Goal: Information Seeking & Learning: Learn about a topic

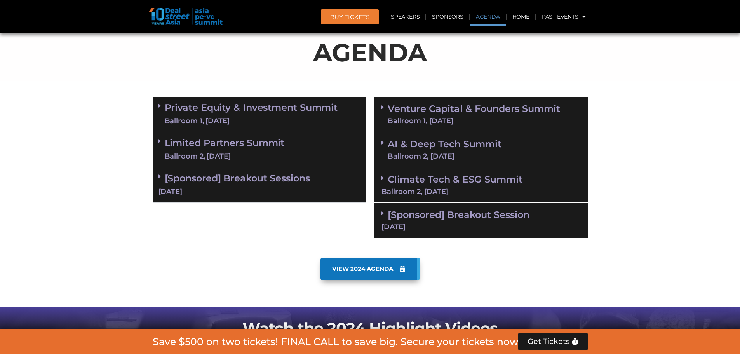
scroll to position [466, 0]
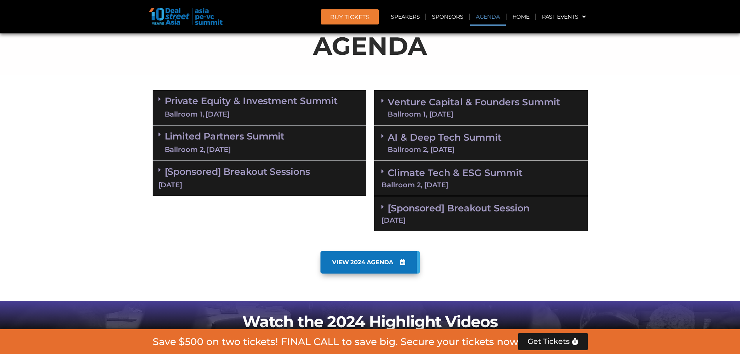
click at [425, 102] on link "Venture Capital & Founders​ Summit Ballroom 1, [DATE]" at bounding box center [473, 107] width 172 height 20
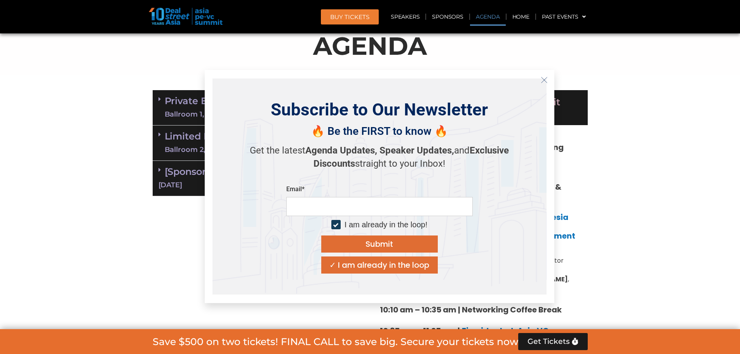
click at [542, 78] on line "Close" at bounding box center [543, 79] width 5 height 5
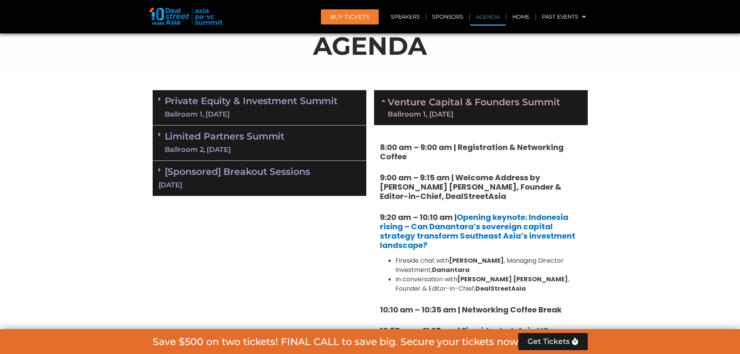
click at [402, 145] on strong "8:00 am – 9:00 am | Registration & Networking Coffee" at bounding box center [472, 152] width 184 height 20
click at [403, 174] on strong "9:00 am – 9:15 am | Welcome Address by [PERSON_NAME] [PERSON_NAME], Founder & E…" at bounding box center [470, 187] width 181 height 30
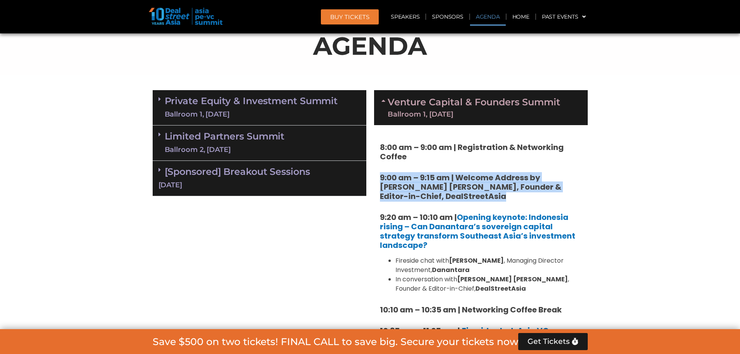
click at [403, 174] on strong "9:00 am – 9:15 am | Welcome Address by [PERSON_NAME] [PERSON_NAME], Founder & E…" at bounding box center [470, 187] width 181 height 30
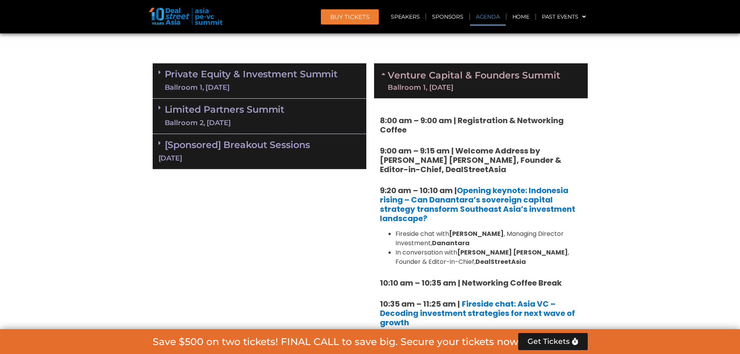
scroll to position [582, 0]
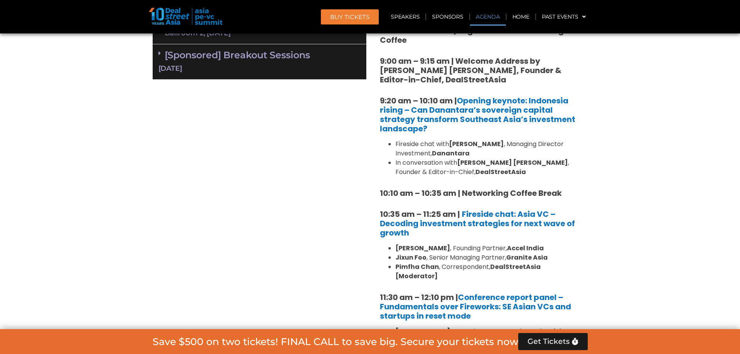
click at [408, 257] on strong "Jixun Foo" at bounding box center [410, 257] width 31 height 9
click at [405, 264] on strong "Pimfha Chan" at bounding box center [416, 266] width 43 height 9
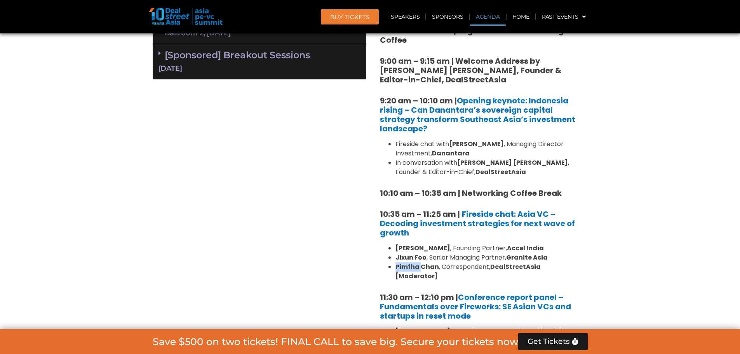
click at [405, 264] on strong "Pimfha Chan" at bounding box center [416, 266] width 43 height 9
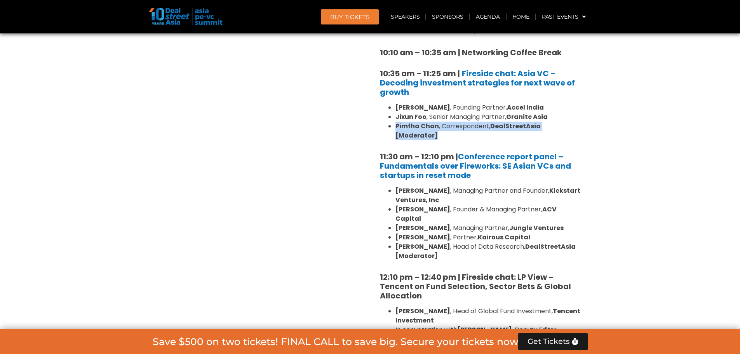
scroll to position [738, 0]
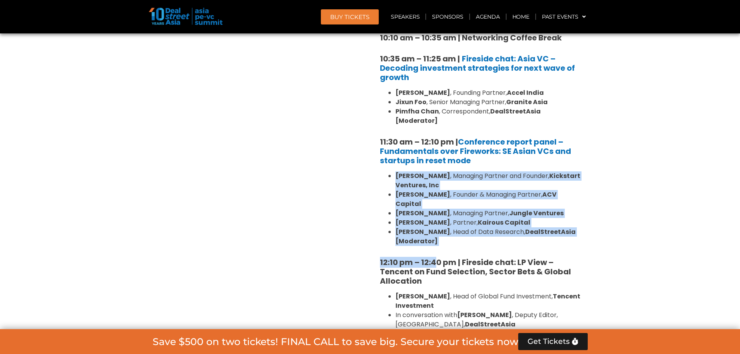
drag, startPoint x: 395, startPoint y: 165, endPoint x: 433, endPoint y: 229, distance: 74.4
drag, startPoint x: 458, startPoint y: 227, endPoint x: 394, endPoint y: 170, distance: 85.5
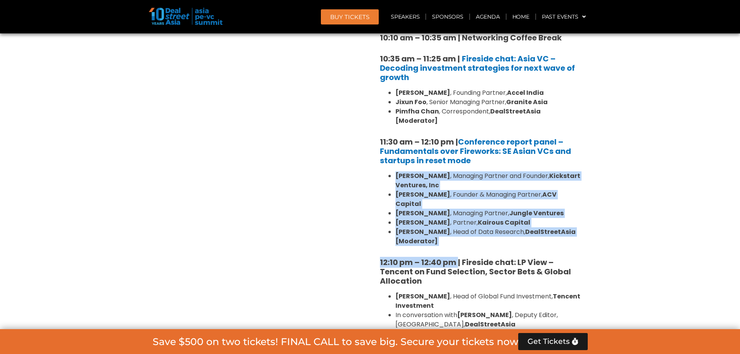
click at [394, 171] on ul "[PERSON_NAME] , Managing Partner and Founder, Kickstart Ventures, Inc [PERSON_N…" at bounding box center [481, 208] width 202 height 75
drag, startPoint x: 441, startPoint y: 221, endPoint x: 394, endPoint y: 166, distance: 72.4
click at [394, 171] on ul "[PERSON_NAME] , Managing Partner and Founder, Kickstart Ventures, Inc [PERSON_N…" at bounding box center [481, 208] width 202 height 75
click at [413, 172] on strong "Kickstart Ventures, Inc" at bounding box center [487, 180] width 185 height 18
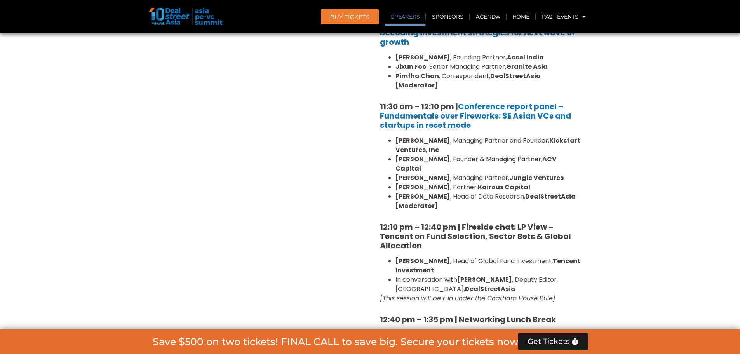
scroll to position [854, 0]
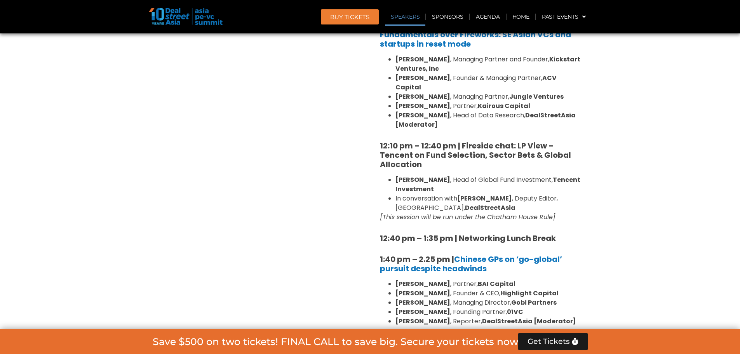
drag, startPoint x: 389, startPoint y: 161, endPoint x: 583, endPoint y: 197, distance: 197.5
click at [583, 197] on div "8:00 am – 9:00 am | Registration & Networking Coffee 9:00 am – 9:15 am | Welcom…" at bounding box center [481, 281] width 214 height 1088
drag, startPoint x: 598, startPoint y: 201, endPoint x: 361, endPoint y: 158, distance: 240.6
click at [361, 158] on section "Private Equity & Investment Summit Ballroom 1, [DATE] 8:00 am – 9:00 am | Regis…" at bounding box center [370, 316] width 740 height 1236
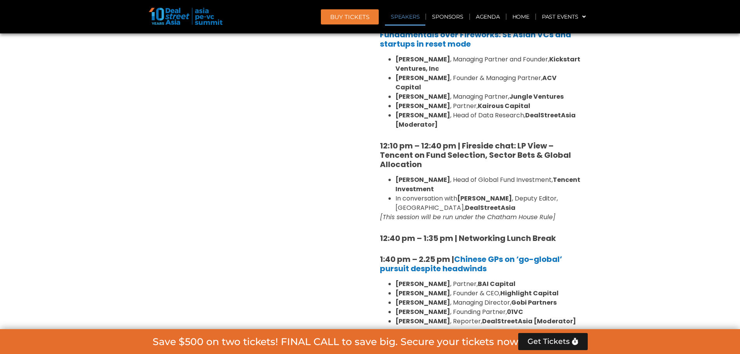
click at [360, 158] on div "Private Equity & Investment Summit Ballroom 1, [DATE] 8:00 am – 9:00 am | Regis…" at bounding box center [259, 316] width 221 height 1236
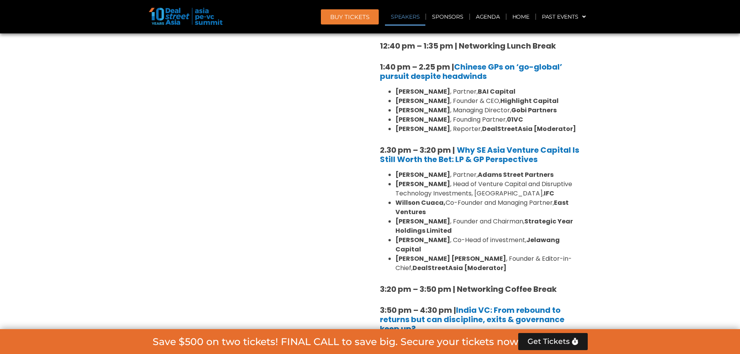
scroll to position [1048, 0]
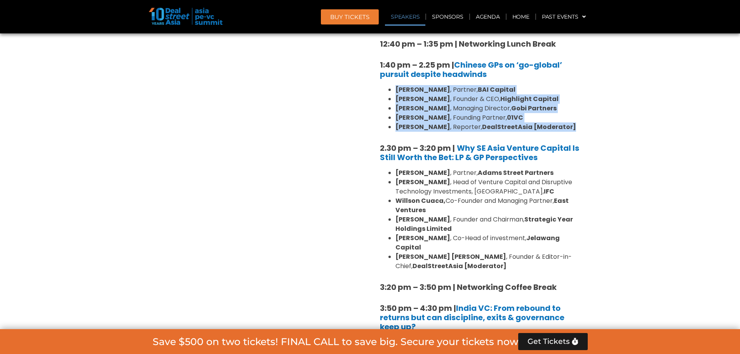
drag, startPoint x: 397, startPoint y: 69, endPoint x: 571, endPoint y: 108, distance: 178.1
click at [571, 108] on ul "[PERSON_NAME] , Partner, BAI Capital [PERSON_NAME] , Founder & CEO, Highlight C…" at bounding box center [481, 108] width 202 height 47
click at [515, 113] on li "[PERSON_NAME] , Founding Partner, 01VC" at bounding box center [488, 117] width 186 height 9
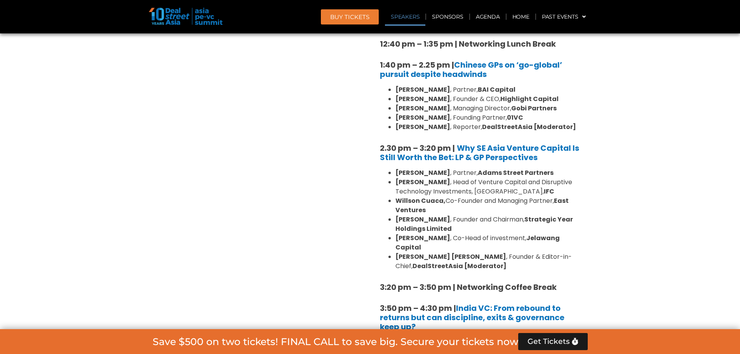
click at [313, 92] on div "Private Equity & Investment Summit Ballroom 1, [DATE] 8:00 am – 9:00 am | Regis…" at bounding box center [259, 122] width 221 height 1236
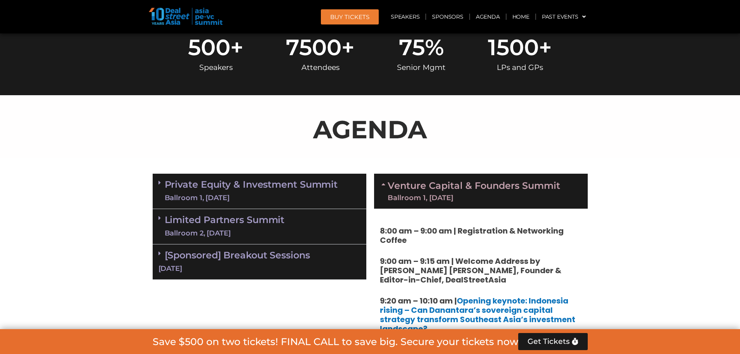
scroll to position [466, 0]
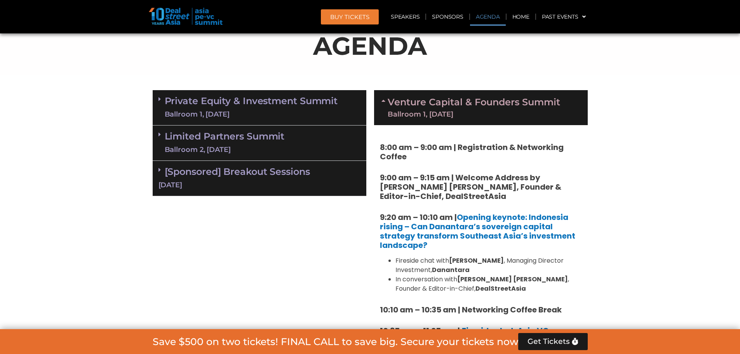
click at [159, 97] on icon at bounding box center [159, 99] width 2 height 6
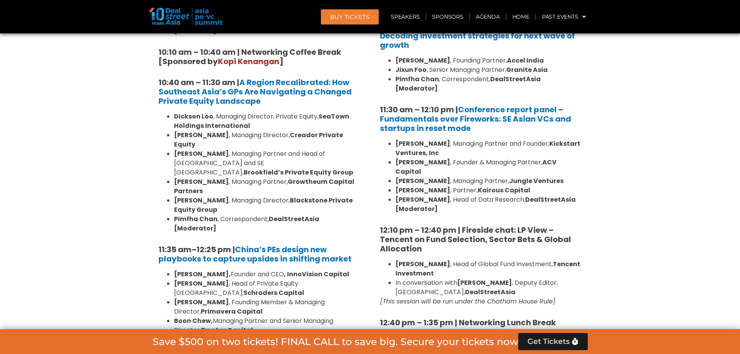
scroll to position [777, 0]
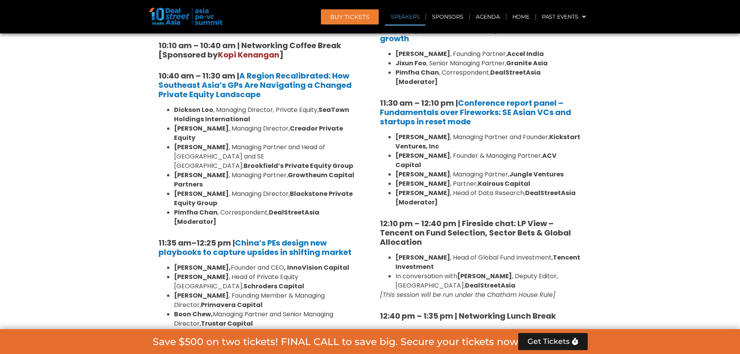
click at [187, 189] on strong "[PERSON_NAME]" at bounding box center [201, 193] width 55 height 9
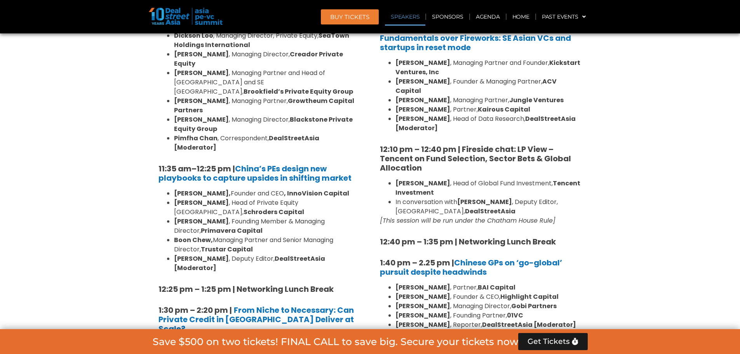
scroll to position [854, 0]
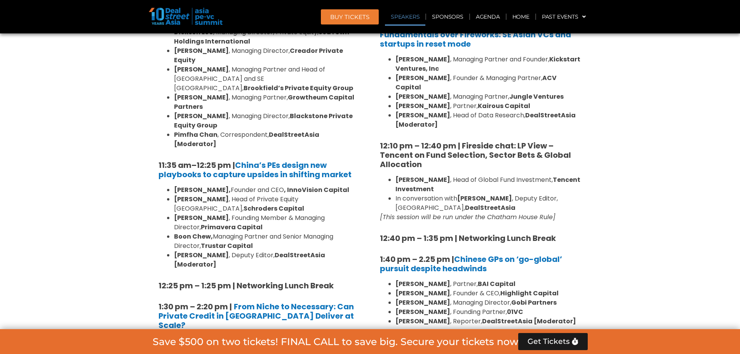
click at [183, 195] on strong "[PERSON_NAME]" at bounding box center [201, 199] width 55 height 9
click at [181, 213] on strong "[PERSON_NAME]" at bounding box center [201, 217] width 55 height 9
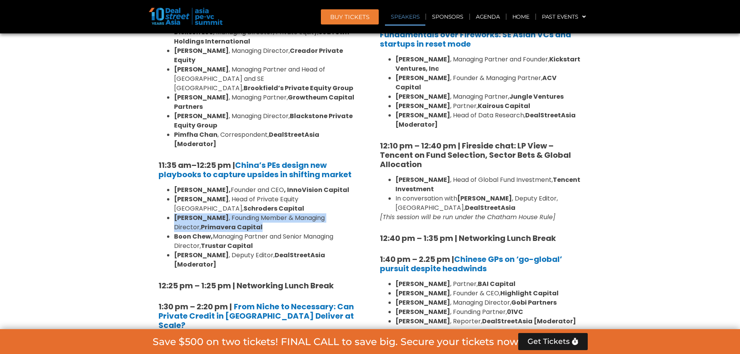
click at [181, 213] on strong "[PERSON_NAME]" at bounding box center [201, 217] width 55 height 9
click at [201, 222] on strong "Primavera Capital" at bounding box center [232, 226] width 62 height 9
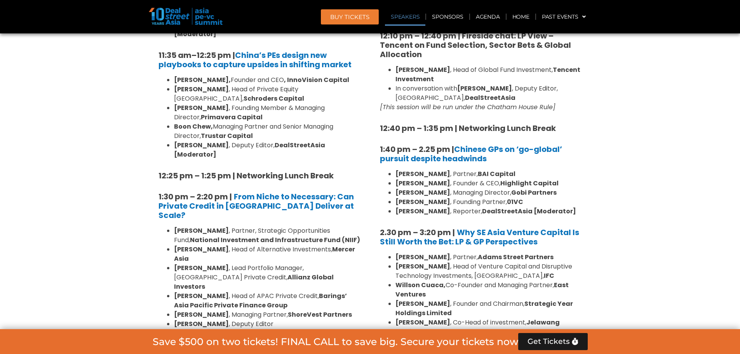
scroll to position [971, 0]
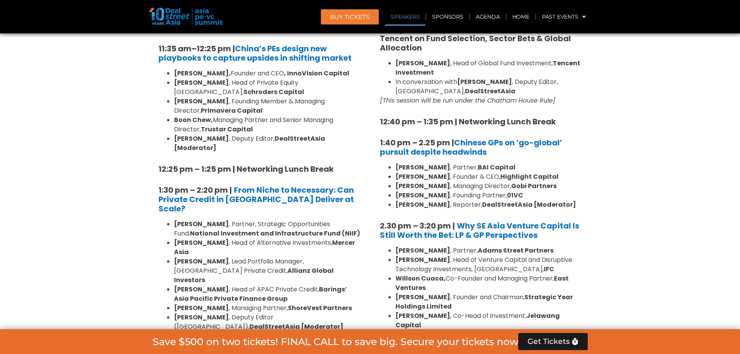
click at [190, 229] on strong "National Investment and Infrastructure Fund (NIIF)" at bounding box center [275, 233] width 170 height 9
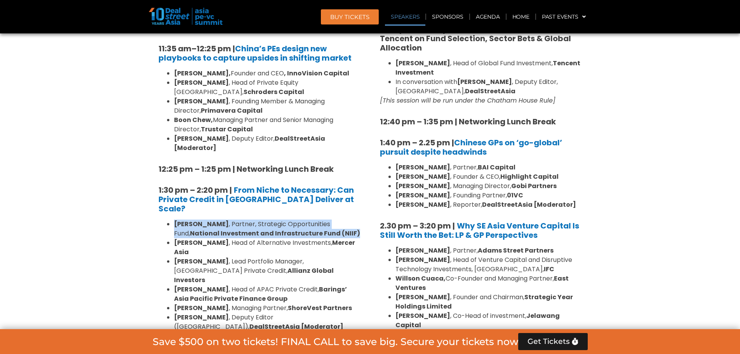
click at [190, 229] on strong "National Investment and Infrastructure Fund (NIIF)" at bounding box center [275, 233] width 170 height 9
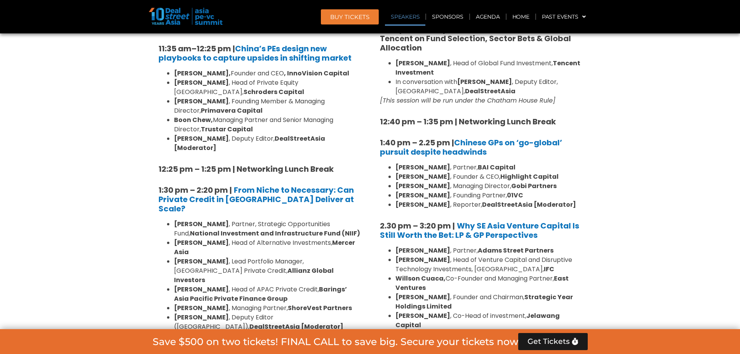
click at [185, 257] on strong "[PERSON_NAME]" at bounding box center [201, 261] width 55 height 9
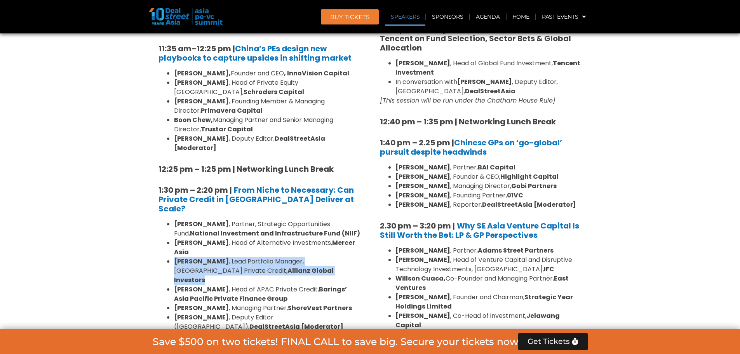
click at [185, 257] on strong "[PERSON_NAME]" at bounding box center [201, 261] width 55 height 9
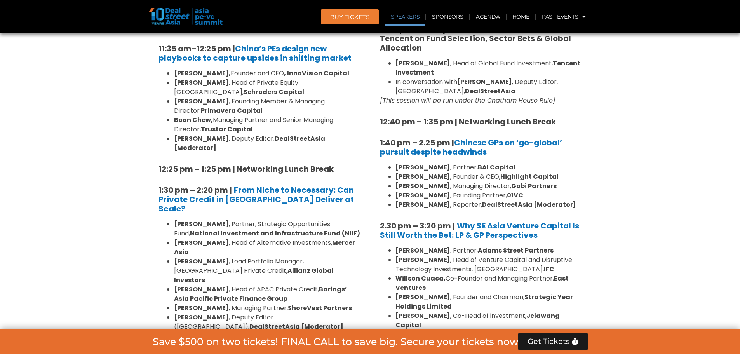
click at [182, 285] on strong "[PERSON_NAME]" at bounding box center [201, 289] width 55 height 9
click at [177, 303] on strong "[PERSON_NAME]" at bounding box center [201, 307] width 55 height 9
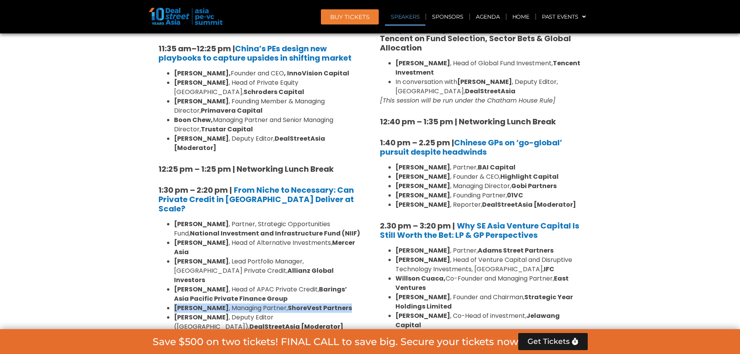
click at [177, 303] on strong "[PERSON_NAME]" at bounding box center [201, 307] width 55 height 9
click at [182, 313] on strong "[PERSON_NAME]" at bounding box center [201, 317] width 55 height 9
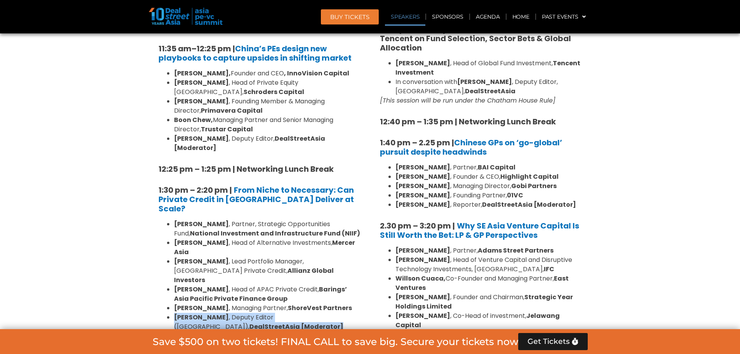
click at [182, 313] on strong "[PERSON_NAME]" at bounding box center [201, 317] width 55 height 9
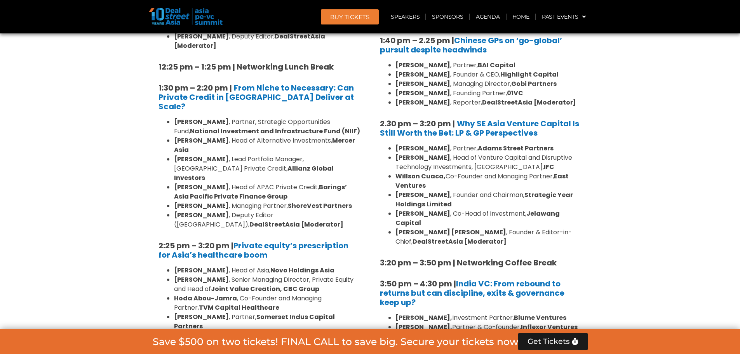
scroll to position [1126, 0]
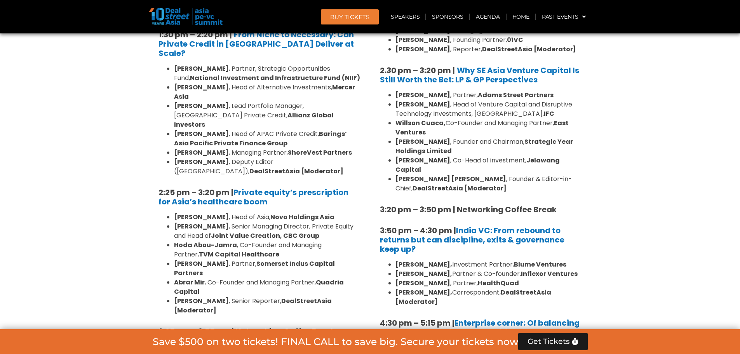
click at [180, 212] on strong "[PERSON_NAME]" at bounding box center [201, 216] width 55 height 9
click at [179, 222] on strong "[PERSON_NAME]" at bounding box center [201, 226] width 55 height 9
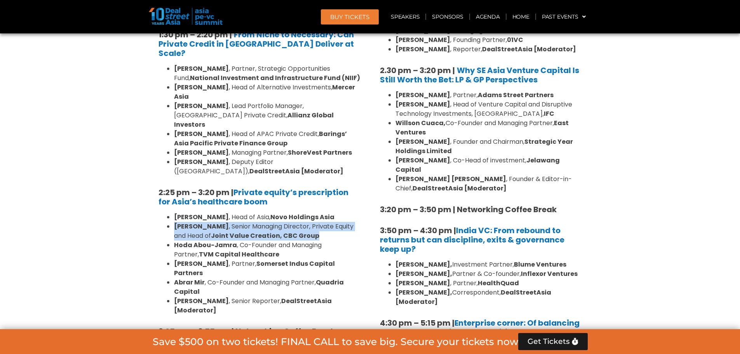
click at [179, 222] on strong "[PERSON_NAME]" at bounding box center [201, 226] width 55 height 9
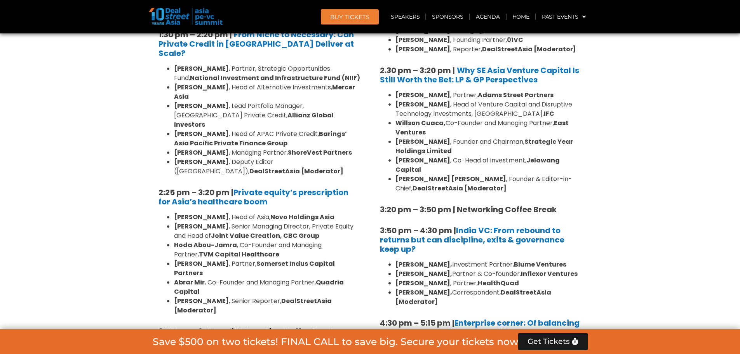
click at [181, 240] on strong "Hoda Abou-Jamra" at bounding box center [205, 244] width 63 height 9
click at [182, 259] on strong "[PERSON_NAME]" at bounding box center [201, 263] width 55 height 9
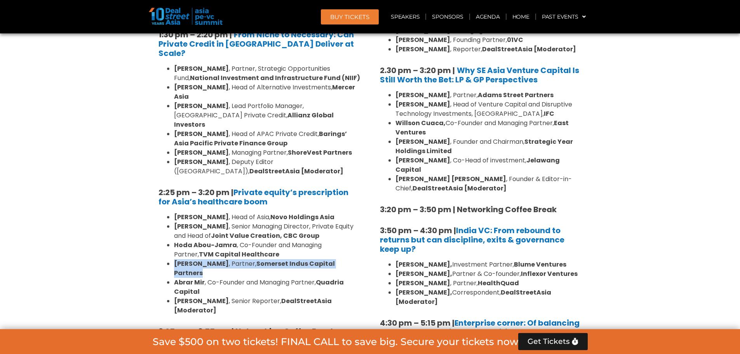
click at [182, 259] on strong "[PERSON_NAME]" at bounding box center [201, 263] width 55 height 9
click at [181, 278] on strong "Quadria Capital" at bounding box center [259, 287] width 170 height 18
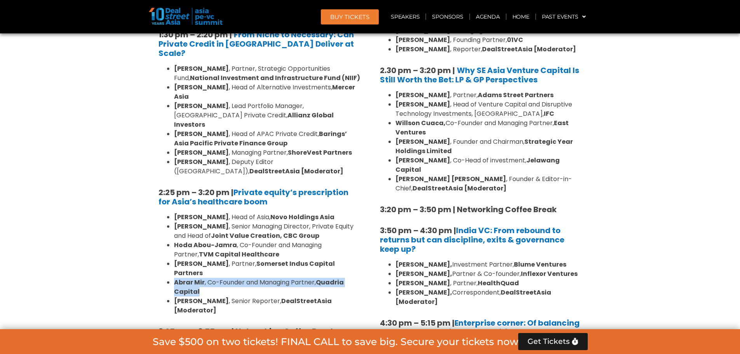
click at [181, 278] on strong "Quadria Capital" at bounding box center [259, 287] width 170 height 18
click at [174, 296] on strong "[PERSON_NAME]" at bounding box center [201, 300] width 55 height 9
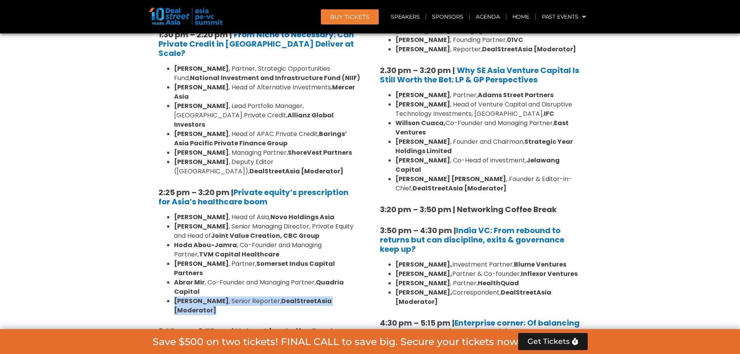
click at [174, 296] on strong "[PERSON_NAME]" at bounding box center [201, 300] width 55 height 9
click at [78, 171] on section "Private Equity & Investment Summit Ballroom 1, [DATE] 8:00 am – 9:00 am | Regis…" at bounding box center [370, 114] width 740 height 1376
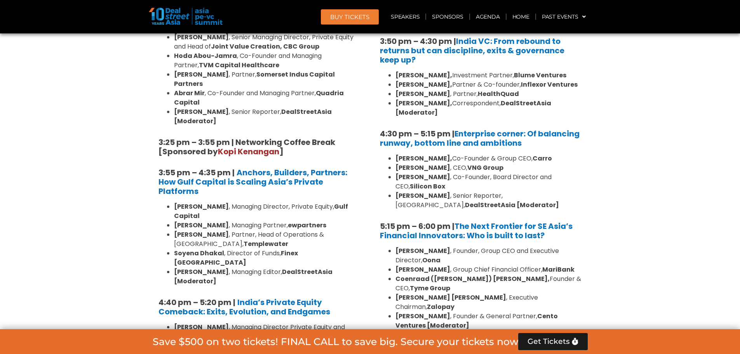
scroll to position [1320, 0]
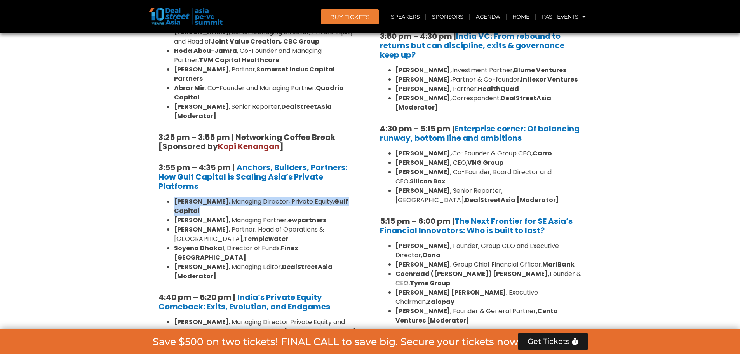
drag, startPoint x: 175, startPoint y: 98, endPoint x: 207, endPoint y: 106, distance: 32.4
click at [207, 197] on li "[PERSON_NAME] , Managing Director, Private Equity, Gulf Capital" at bounding box center [267, 206] width 186 height 19
drag, startPoint x: 210, startPoint y: 107, endPoint x: 173, endPoint y: 98, distance: 38.2
click at [173, 197] on ul "[PERSON_NAME] , Managing Director, Private Equity, Gulf Capital [PERSON_NAME] ,…" at bounding box center [259, 239] width 202 height 84
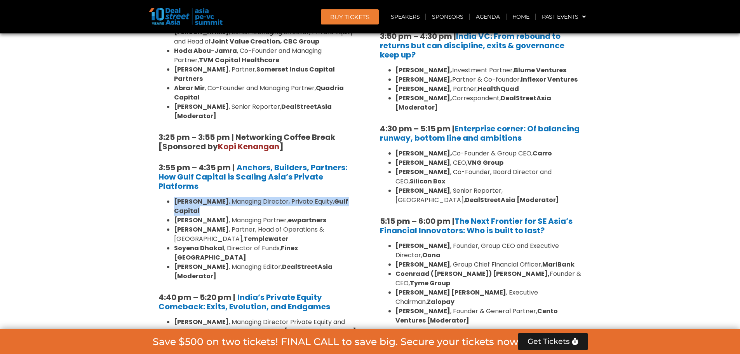
click at [173, 197] on ul "[PERSON_NAME] , Managing Director, Private Equity, Gulf Capital [PERSON_NAME] ,…" at bounding box center [259, 239] width 202 height 84
click at [188, 215] on strong "[PERSON_NAME]" at bounding box center [201, 219] width 55 height 9
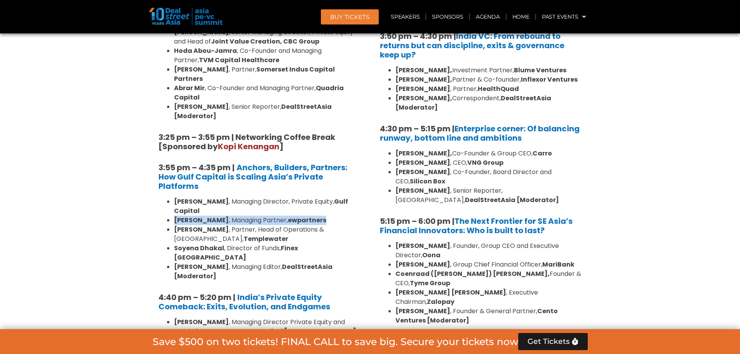
click at [188, 215] on strong "[PERSON_NAME]" at bounding box center [201, 219] width 55 height 9
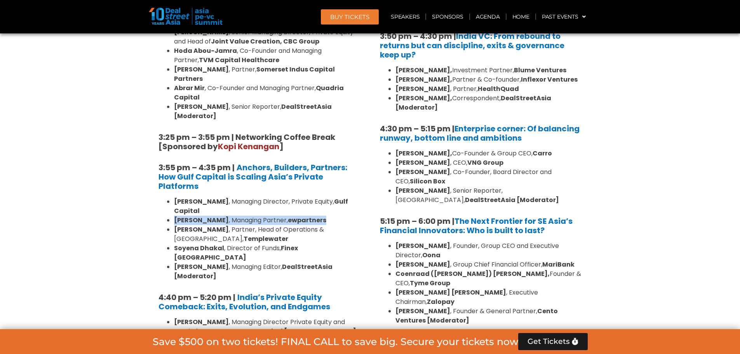
click at [188, 215] on strong "[PERSON_NAME]" at bounding box center [201, 219] width 55 height 9
click at [304, 215] on li "[PERSON_NAME] , Managing Partner, ewpartners" at bounding box center [267, 219] width 186 height 9
click at [295, 215] on strong "ewpartners" at bounding box center [307, 219] width 38 height 9
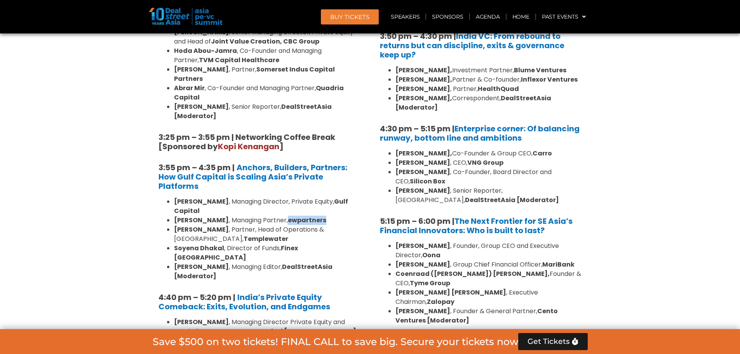
click at [295, 215] on strong "ewpartners" at bounding box center [307, 219] width 38 height 9
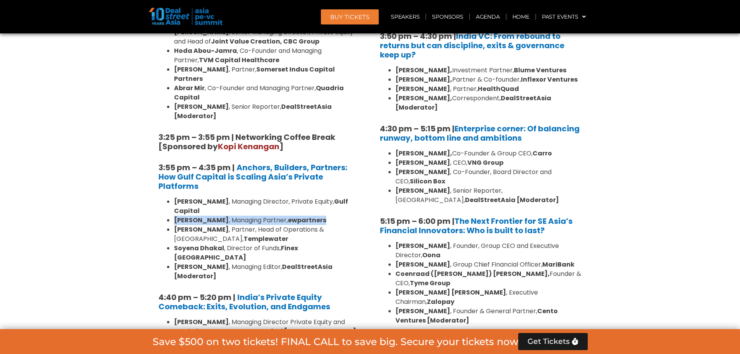
click at [295, 215] on strong "ewpartners" at bounding box center [307, 219] width 38 height 9
click at [292, 215] on strong "ewpartners" at bounding box center [307, 219] width 38 height 9
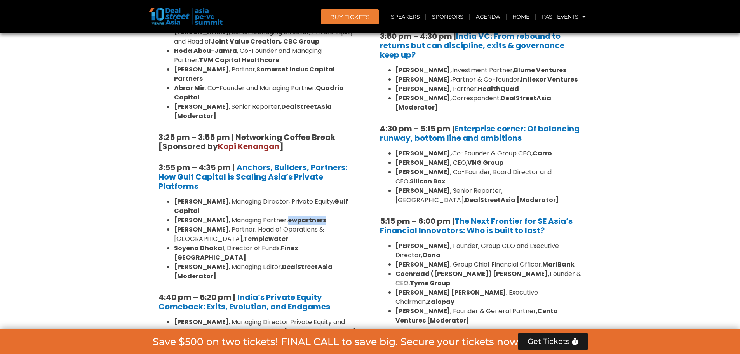
click at [292, 215] on strong "ewpartners" at bounding box center [307, 219] width 38 height 9
click at [289, 215] on strong "ewpartners" at bounding box center [307, 219] width 38 height 9
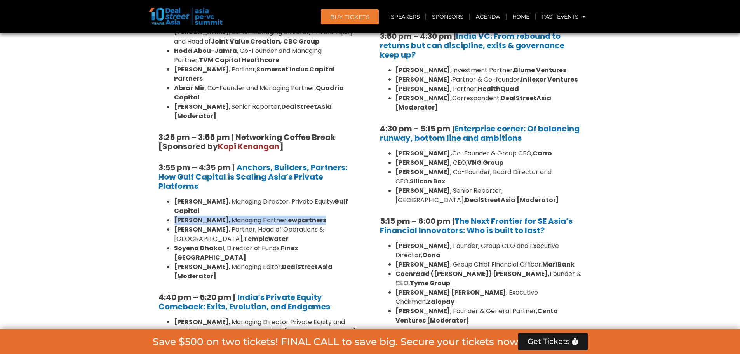
click at [289, 215] on strong "ewpartners" at bounding box center [307, 219] width 38 height 9
click at [288, 215] on strong "ewpartners" at bounding box center [307, 219] width 38 height 9
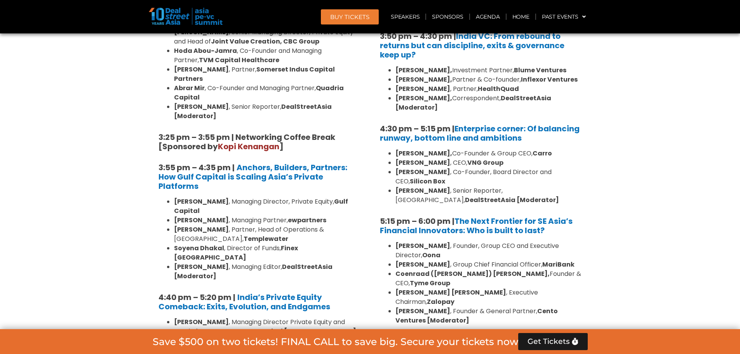
click at [259, 243] on li "[PERSON_NAME] , Director of Funds, Finex [GEOGRAPHIC_DATA]" at bounding box center [267, 252] width 186 height 19
click at [230, 262] on li "[PERSON_NAME] , Managing Editor, DealStreetAsia [Moderator]" at bounding box center [267, 271] width 186 height 19
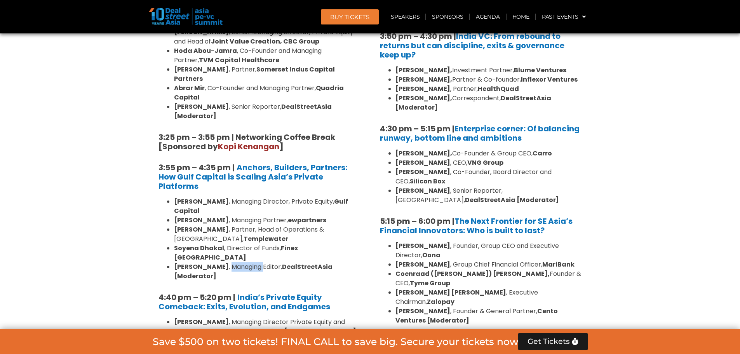
click at [230, 262] on li "[PERSON_NAME] , Managing Editor, DealStreetAsia [Moderator]" at bounding box center [267, 271] width 186 height 19
click at [174, 197] on strong "[PERSON_NAME]" at bounding box center [201, 201] width 55 height 9
drag, startPoint x: 173, startPoint y: 98, endPoint x: 205, endPoint y: 107, distance: 33.0
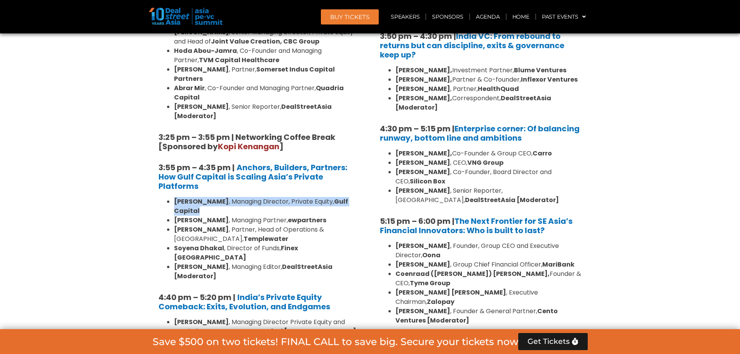
click at [205, 197] on ul "[PERSON_NAME] , Managing Director, Private Equity, Gulf Capital [PERSON_NAME] ,…" at bounding box center [259, 239] width 202 height 84
click at [205, 197] on li "[PERSON_NAME] , Managing Director, Private Equity, Gulf Capital" at bounding box center [267, 206] width 186 height 19
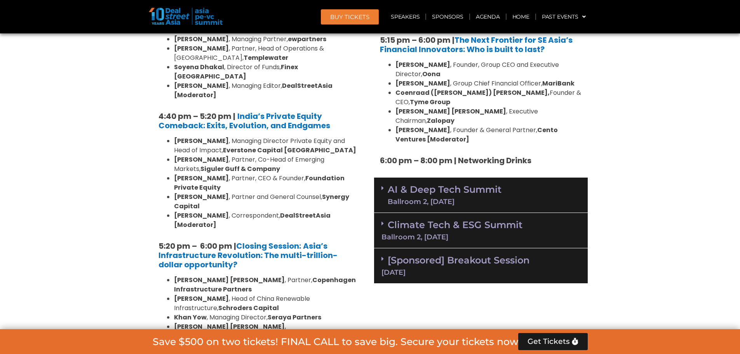
scroll to position [1514, 0]
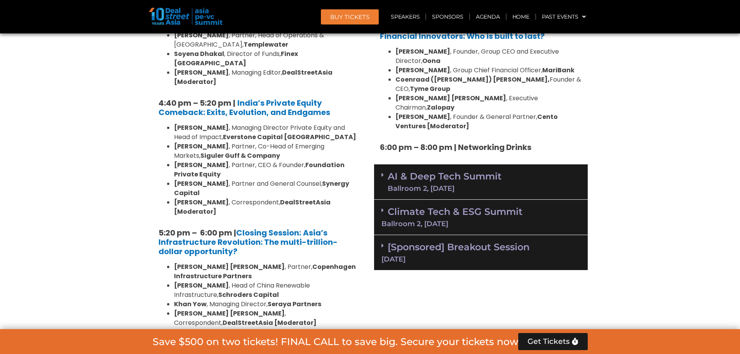
click at [160, 346] on icon at bounding box center [159, 349] width 2 height 6
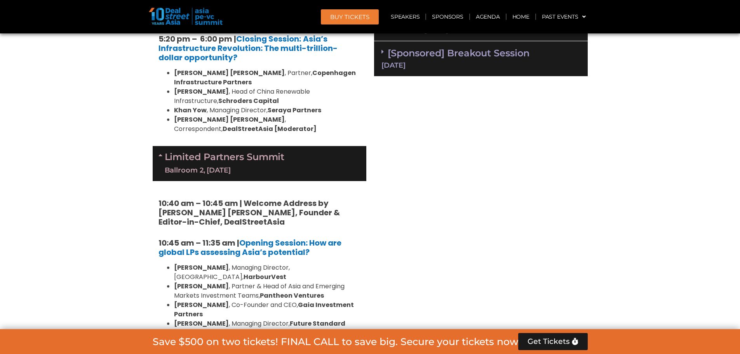
scroll to position [1708, 0]
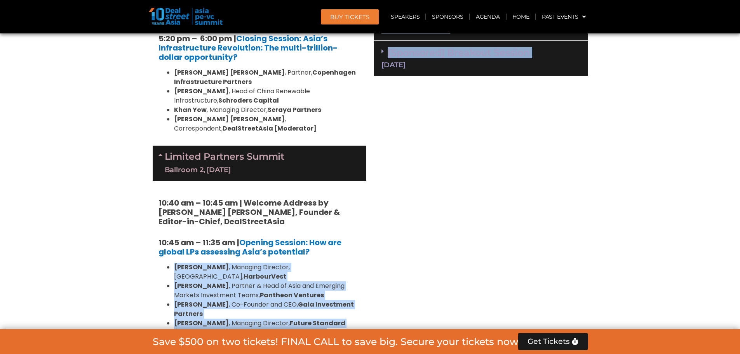
drag, startPoint x: 172, startPoint y: 145, endPoint x: 372, endPoint y: 210, distance: 210.1
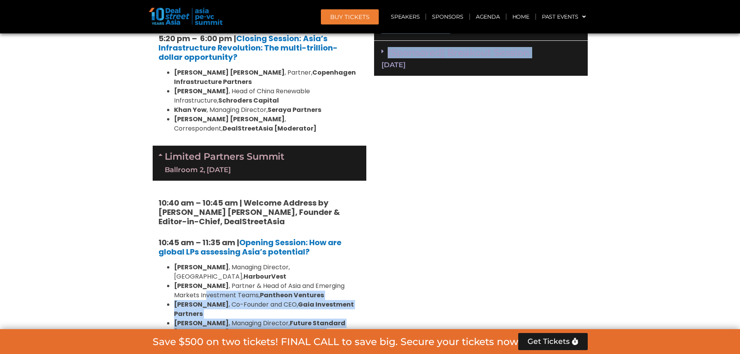
drag, startPoint x: 366, startPoint y: 212, endPoint x: 177, endPoint y: 165, distance: 194.5
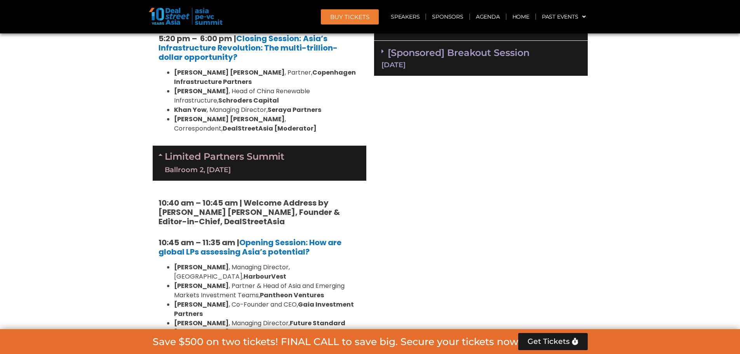
click at [170, 262] on ul "[PERSON_NAME] , Managing Director, [GEOGRAPHIC_DATA], HarbourVest [PERSON_NAME]…" at bounding box center [259, 308] width 202 height 93
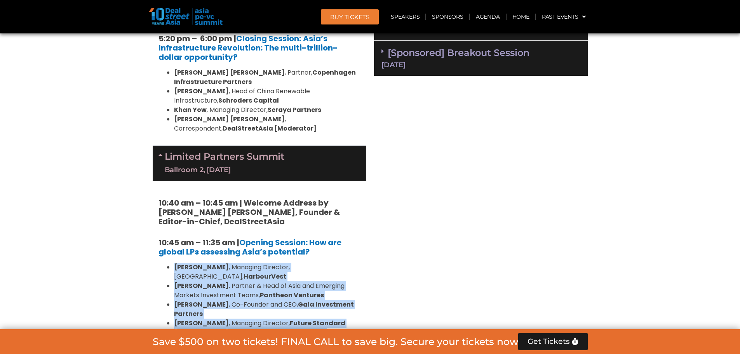
drag, startPoint x: 174, startPoint y: 146, endPoint x: 362, endPoint y: 213, distance: 200.4
drag, startPoint x: 362, startPoint y: 210, endPoint x: 172, endPoint y: 149, distance: 200.0
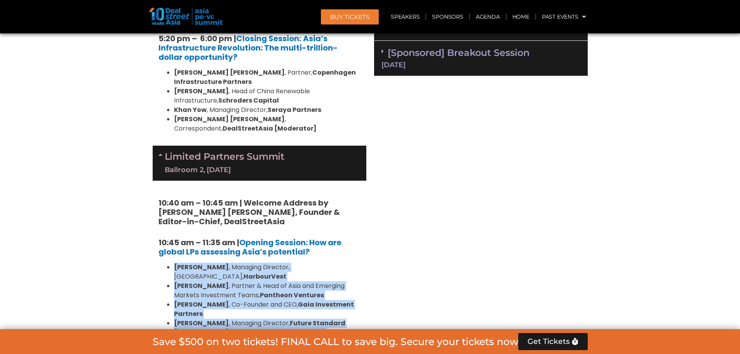
click at [204, 281] on li "[PERSON_NAME] , Partner & Head of Asia and Emerging Markets Investment Teams, P…" at bounding box center [267, 290] width 186 height 19
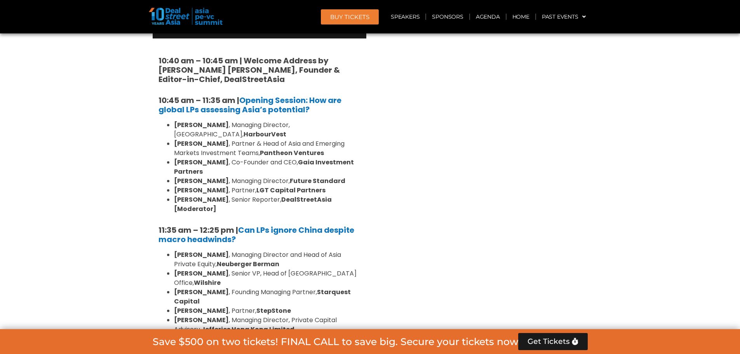
scroll to position [1864, 0]
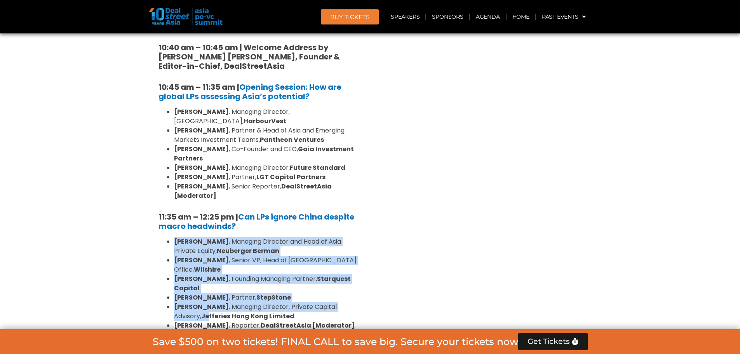
drag, startPoint x: 174, startPoint y: 99, endPoint x: 181, endPoint y: 168, distance: 69.0
click at [181, 237] on ul "[PERSON_NAME] , Managing Director and Head of Asia Private Equity, [PERSON_NAME…" at bounding box center [259, 283] width 202 height 93
click at [201, 311] on strong "Jefferies Hong Kong Limited" at bounding box center [247, 315] width 93 height 9
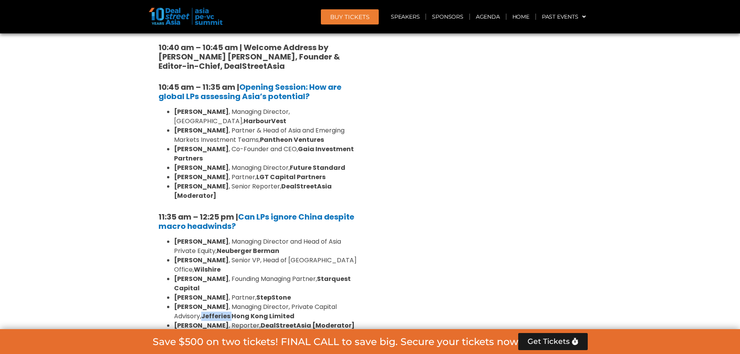
click at [201, 311] on strong "Jefferies Hong Kong Limited" at bounding box center [247, 315] width 93 height 9
click at [181, 321] on strong "[PERSON_NAME]" at bounding box center [201, 325] width 55 height 9
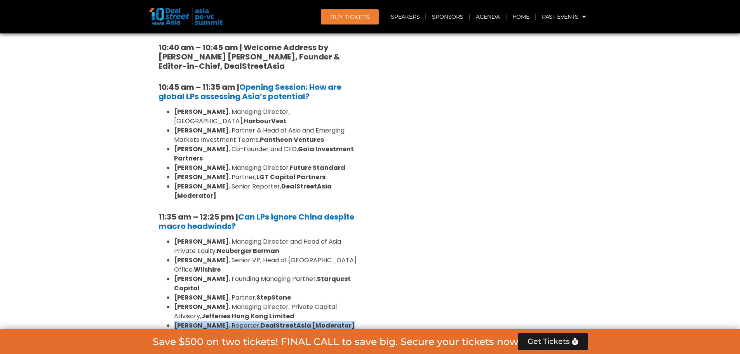
click at [181, 321] on strong "[PERSON_NAME]" at bounding box center [201, 325] width 55 height 9
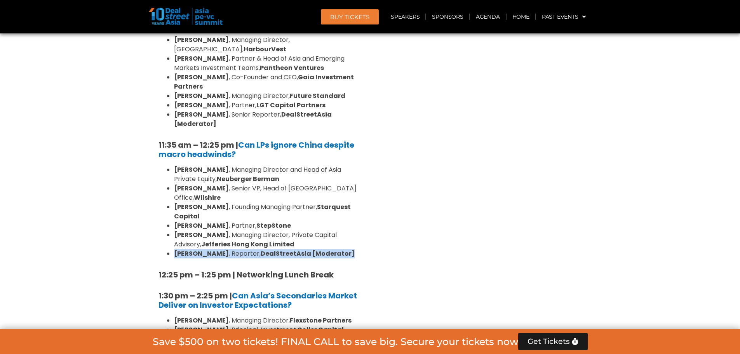
scroll to position [1941, 0]
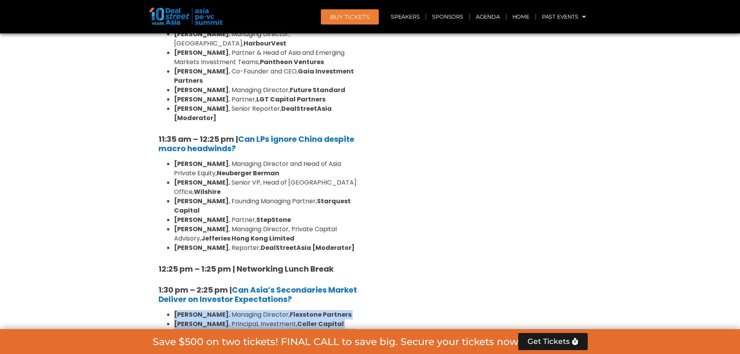
drag, startPoint x: 174, startPoint y: 165, endPoint x: 359, endPoint y: 202, distance: 188.5
click at [359, 310] on ul "[PERSON_NAME] , Managing Director, Flexstone Partners [PERSON_NAME] , Principal…" at bounding box center [259, 342] width 202 height 65
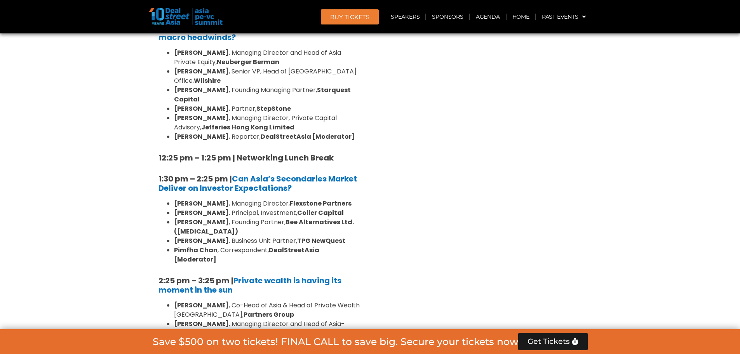
scroll to position [2058, 0]
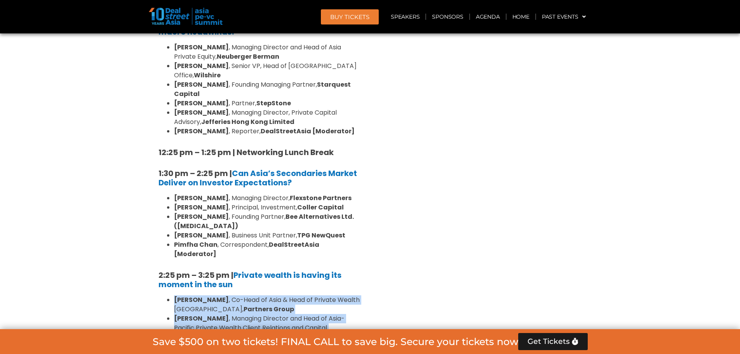
drag, startPoint x: 173, startPoint y: 130, endPoint x: 282, endPoint y: 220, distance: 141.5
click at [282, 295] on ul "[PERSON_NAME] , Co-Head of Asia & Head of Private Wealth Asia Pacific, Partners…" at bounding box center [259, 346] width 202 height 102
drag, startPoint x: 278, startPoint y: 226, endPoint x: 162, endPoint y: 129, distance: 151.6
click at [162, 295] on ul "[PERSON_NAME] , Co-Head of Asia & Head of Private Wealth Asia Pacific, Partners…" at bounding box center [259, 346] width 202 height 102
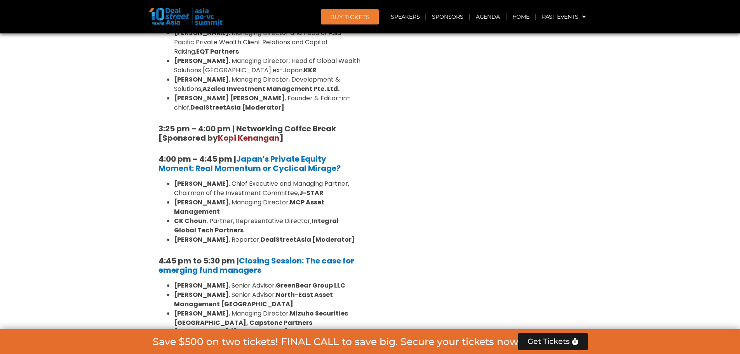
scroll to position [2485, 0]
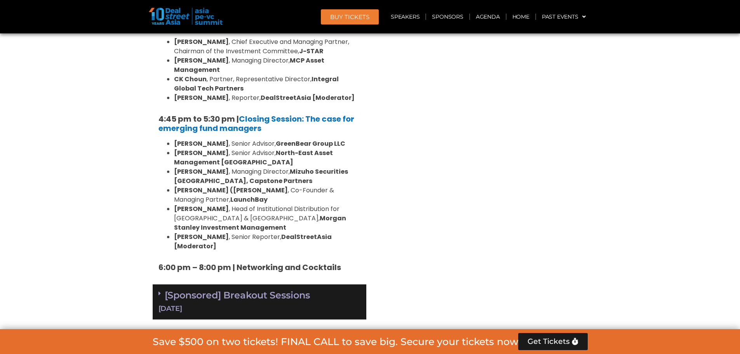
click at [165, 289] on link "[Sponsored] Breakout Sessions [DATE]" at bounding box center [259, 301] width 202 height 24
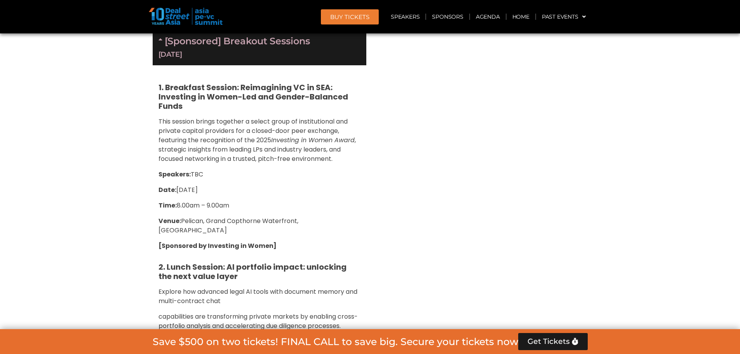
scroll to position [2795, 0]
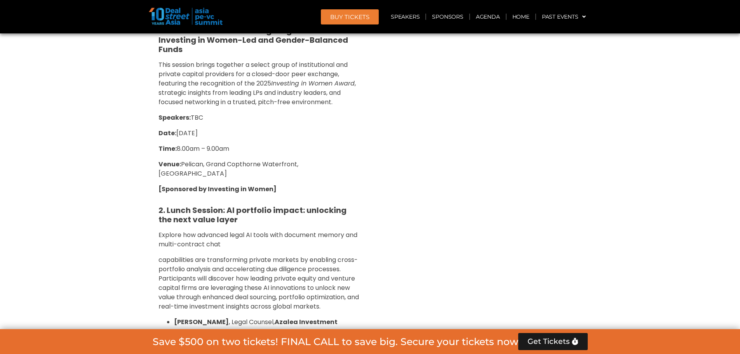
drag, startPoint x: 174, startPoint y: 189, endPoint x: 207, endPoint y: 201, distance: 34.8
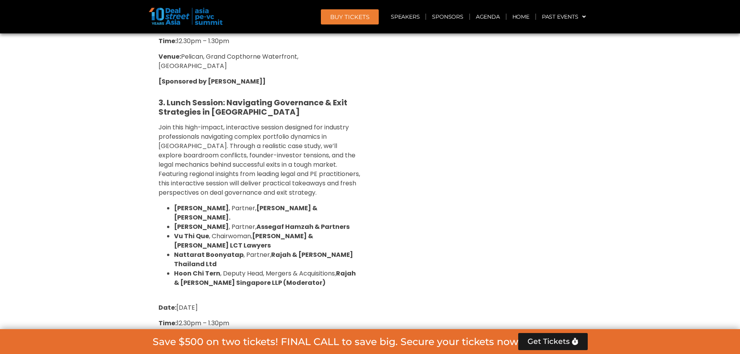
scroll to position [3184, 0]
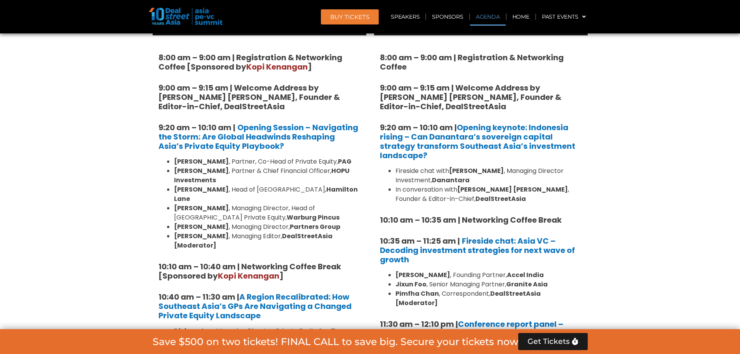
scroll to position [544, 0]
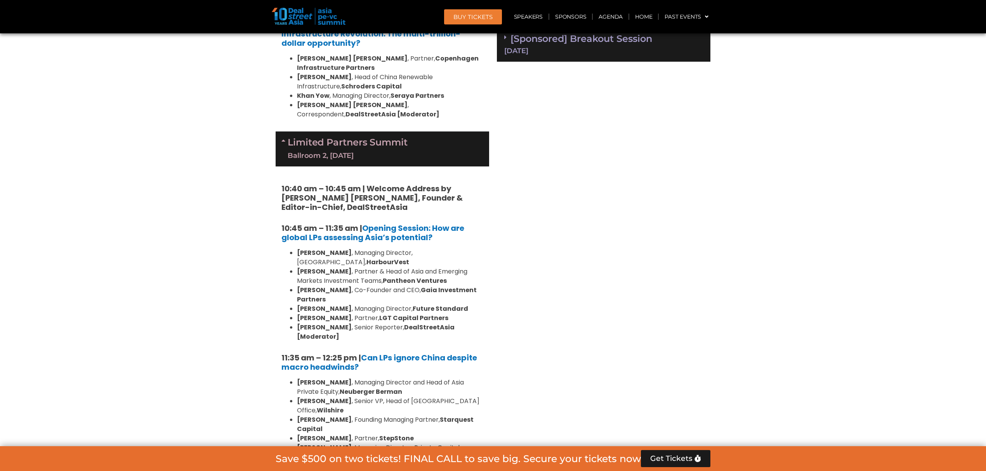
scroll to position [1741, 0]
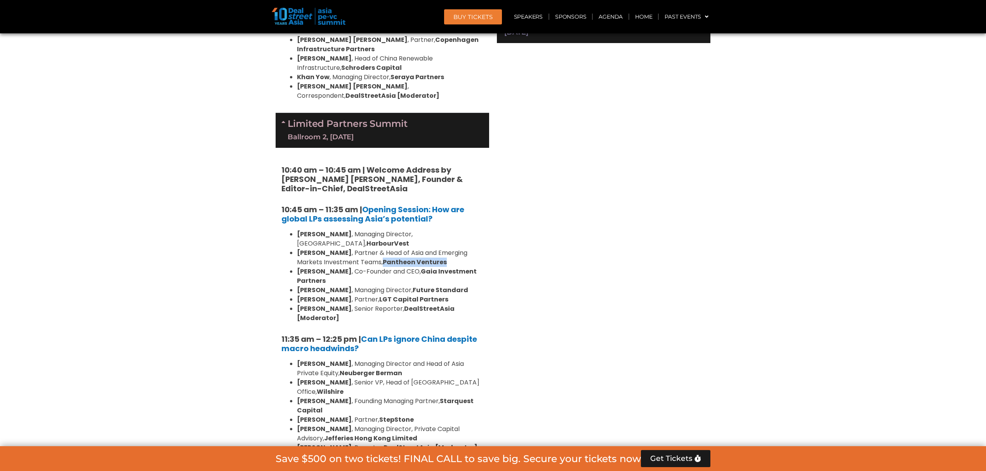
drag, startPoint x: 357, startPoint y: 131, endPoint x: 426, endPoint y: 132, distance: 68.3
click at [424, 248] on li "[PERSON_NAME] , Partner & Head of Asia and Emerging Markets Investment Teams, P…" at bounding box center [390, 257] width 186 height 19
click at [651, 247] on div "Venture Capital & Founders​ Summit Ballroom 1, [DATE] 8:00 am – 9:00 am | Regis…" at bounding box center [603, 318] width 221 height 3014
